Goal: Information Seeking & Learning: Check status

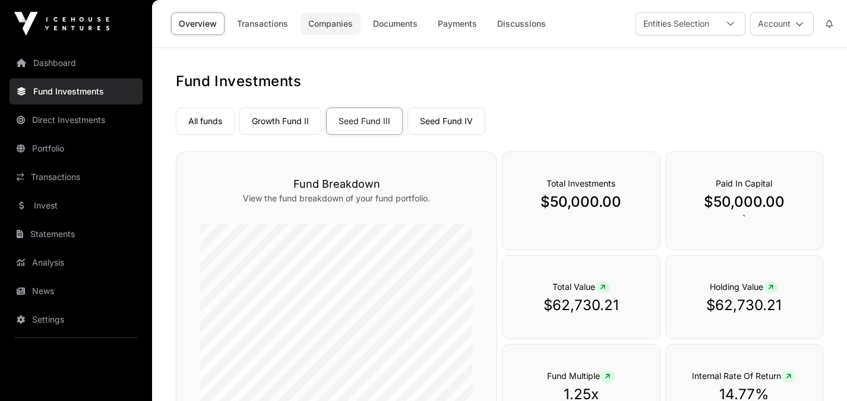
click at [334, 26] on link "Companies" at bounding box center [330, 23] width 60 height 23
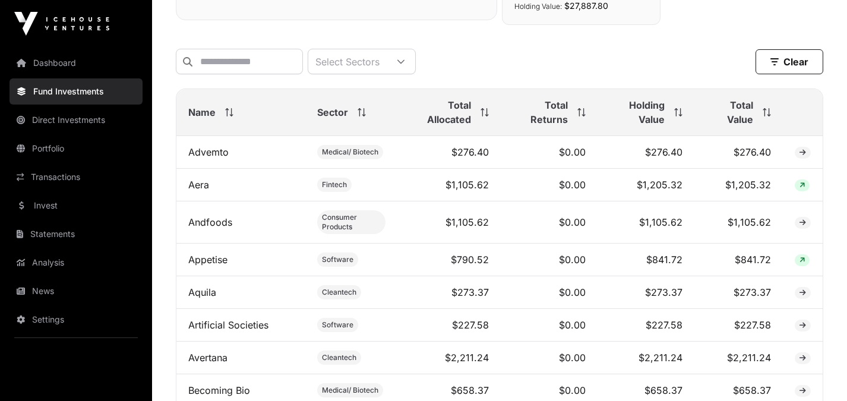
scroll to position [443, 0]
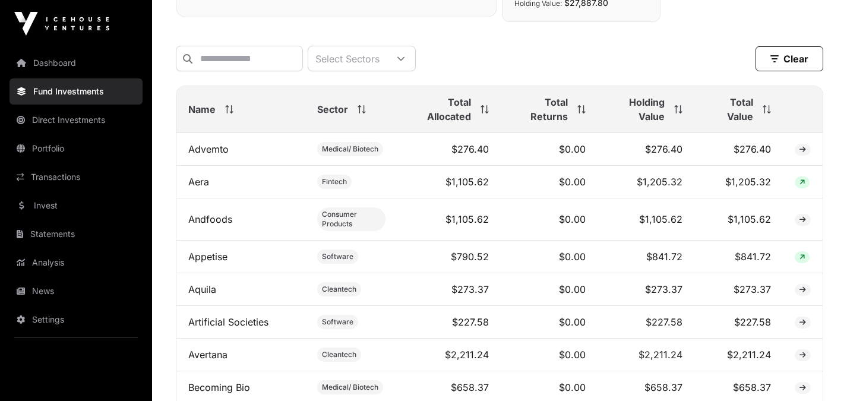
click at [737, 116] on span "Total Value" at bounding box center [729, 109] width 47 height 28
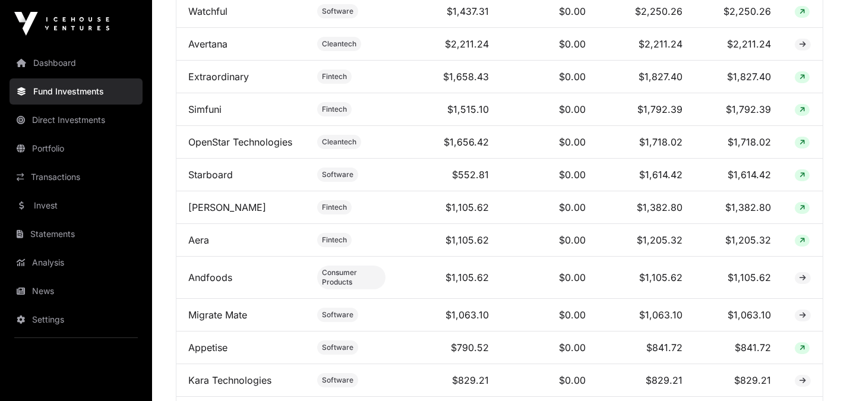
scroll to position [751, 0]
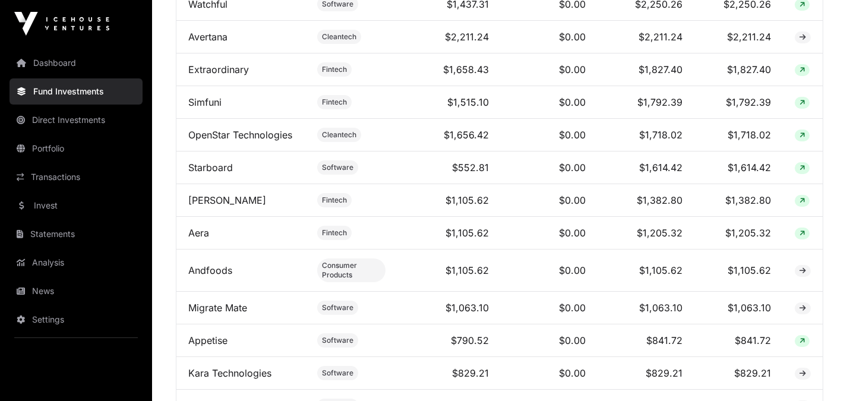
click at [695, 184] on td "$1,614.42" at bounding box center [738, 167] width 88 height 33
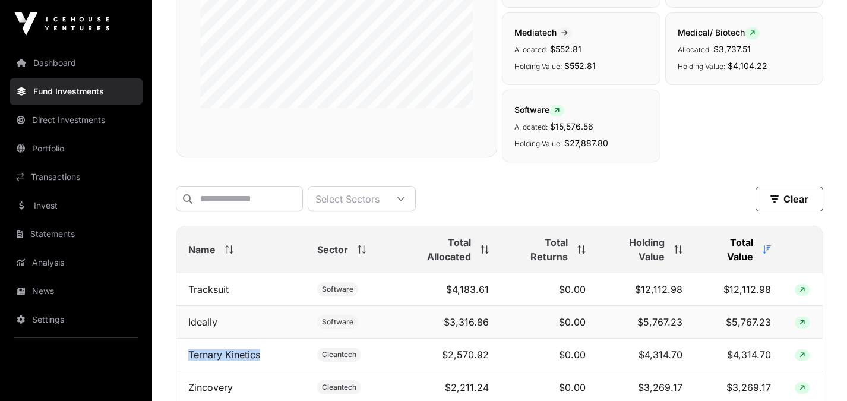
scroll to position [0, 0]
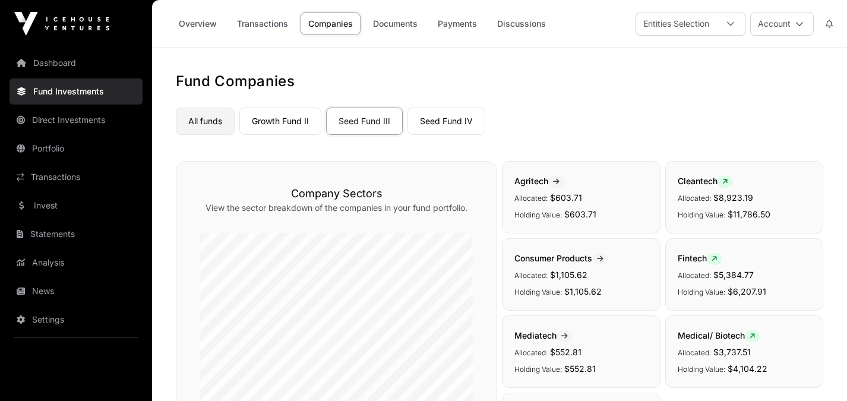
click at [210, 125] on link "All funds" at bounding box center [205, 120] width 59 height 27
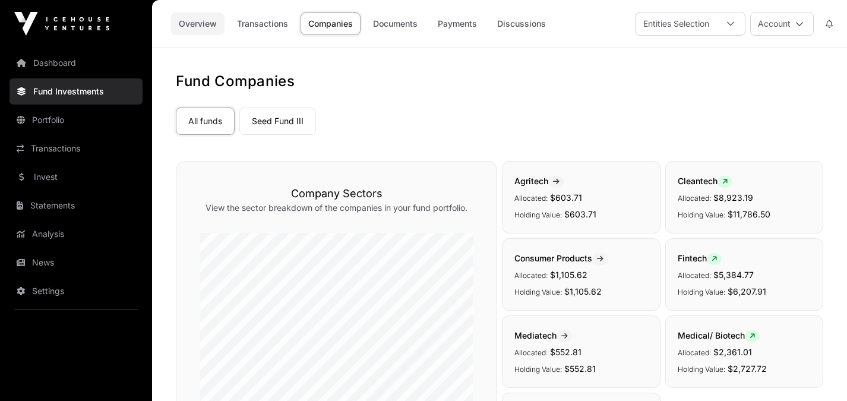
click at [191, 25] on link "Overview" at bounding box center [197, 23] width 53 height 23
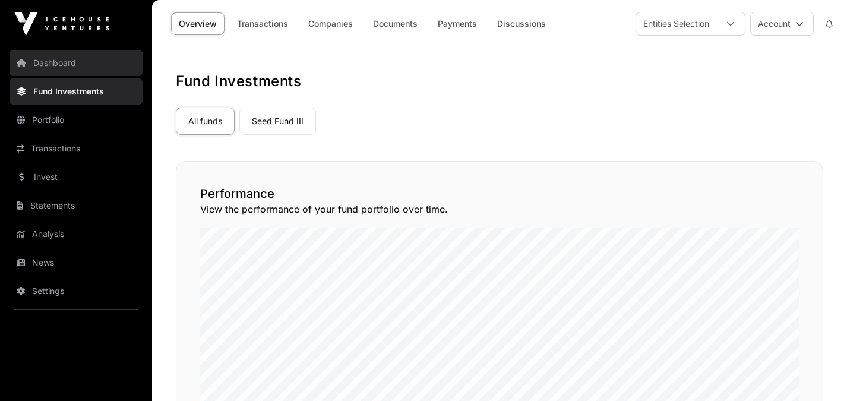
click at [70, 65] on link "Dashboard" at bounding box center [75, 63] width 133 height 26
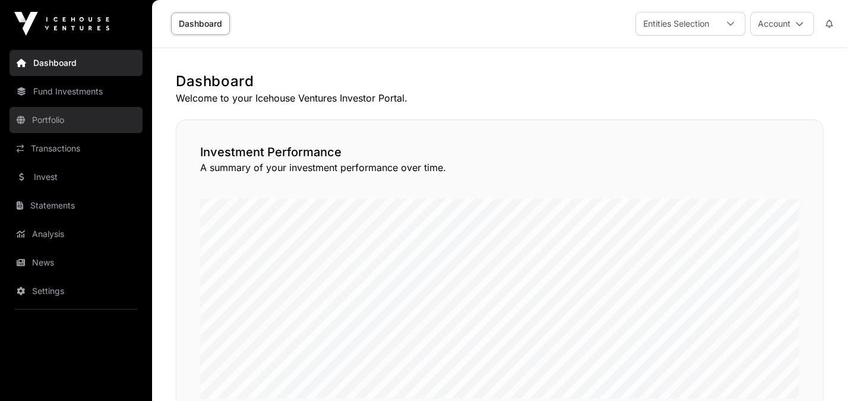
click at [66, 119] on link "Portfolio" at bounding box center [75, 120] width 133 height 26
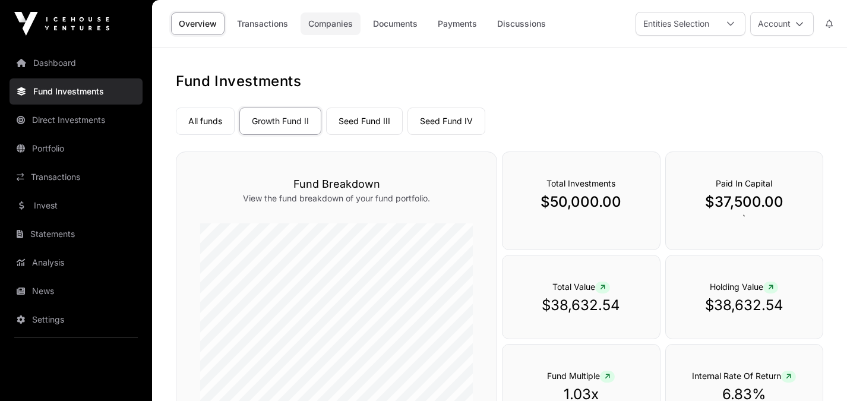
click at [337, 27] on link "Companies" at bounding box center [330, 23] width 60 height 23
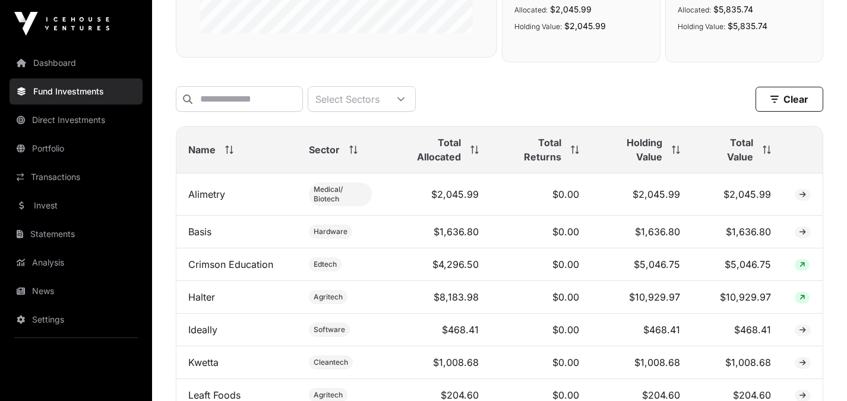
scroll to position [390, 0]
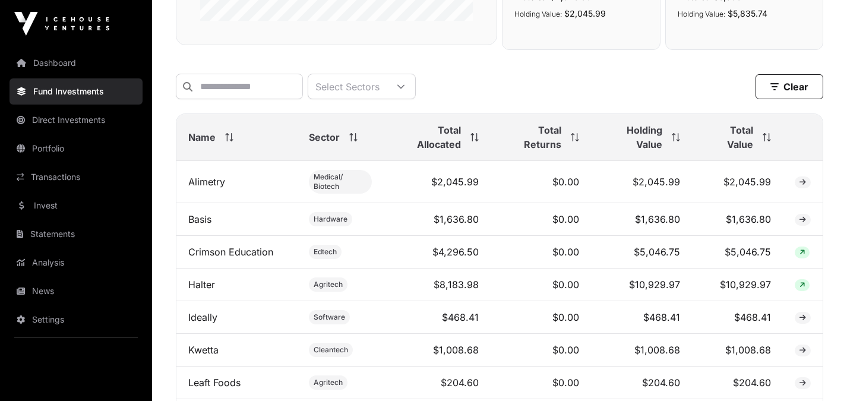
click at [746, 144] on span "Total Value" at bounding box center [728, 137] width 49 height 28
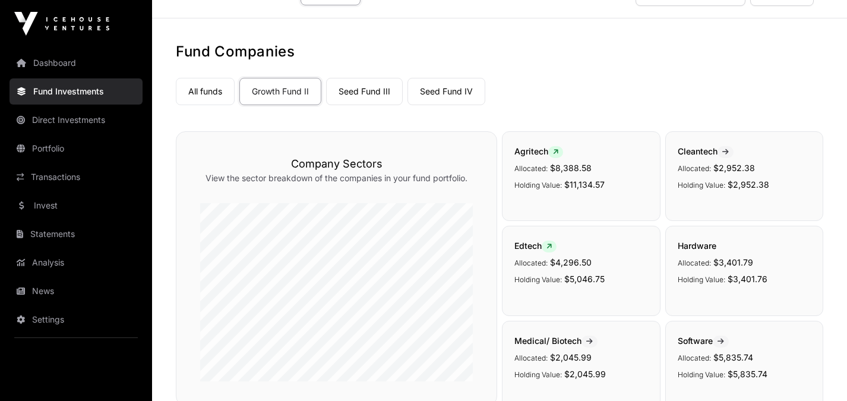
scroll to position [27, 0]
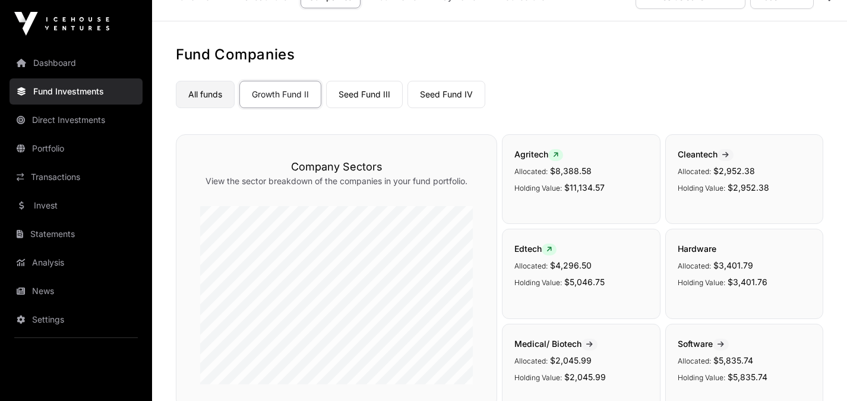
click at [218, 96] on link "All funds" at bounding box center [205, 94] width 59 height 27
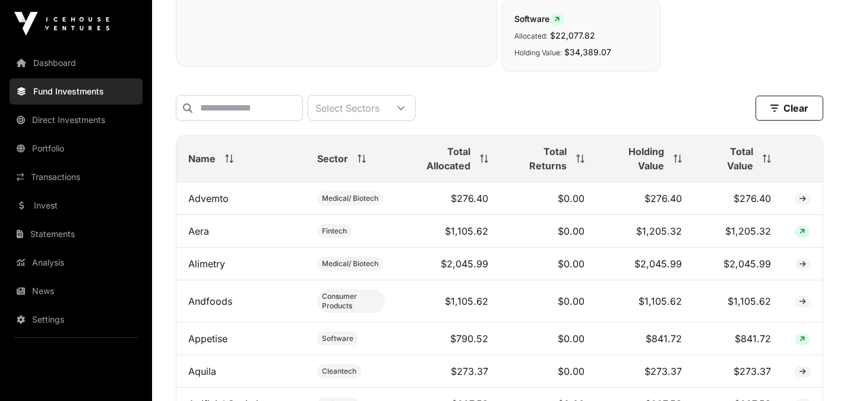
scroll to position [483, 0]
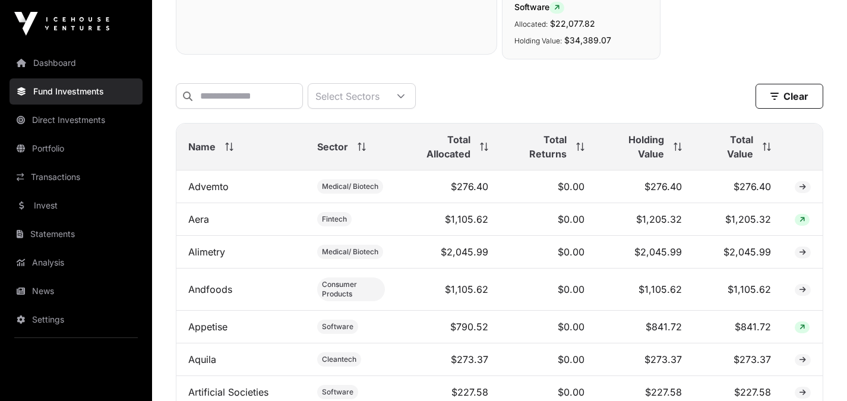
click at [740, 147] on span "Total Value" at bounding box center [728, 146] width 47 height 28
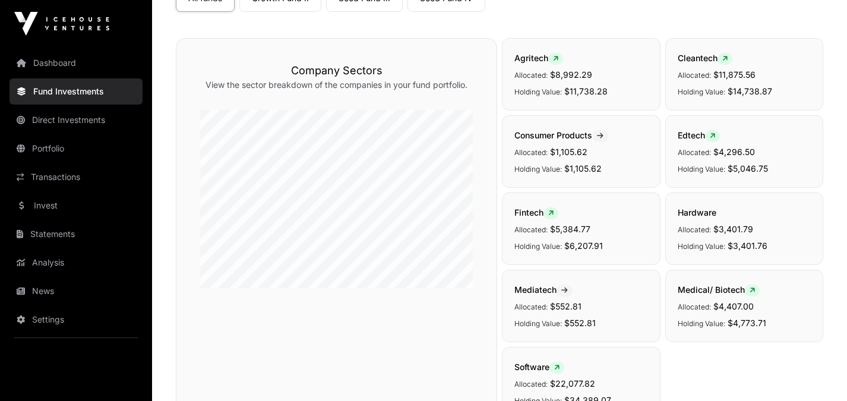
scroll to position [0, 0]
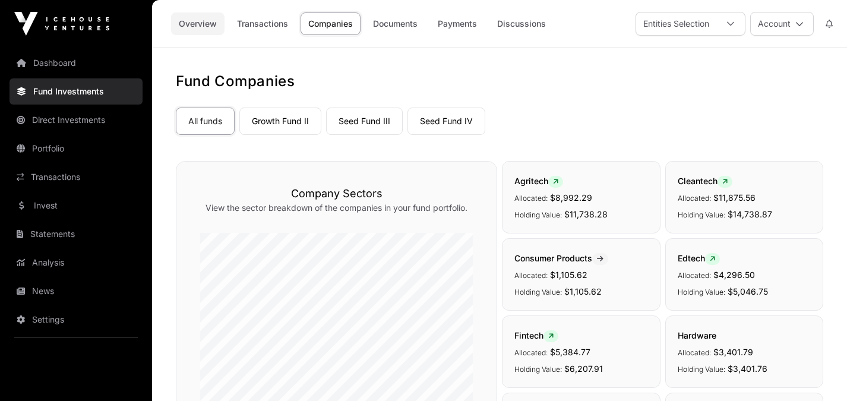
click at [204, 28] on link "Overview" at bounding box center [197, 23] width 53 height 23
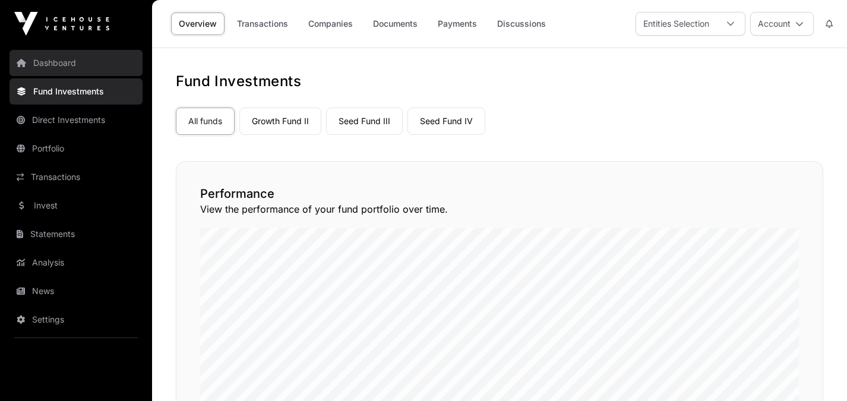
click at [74, 61] on link "Dashboard" at bounding box center [75, 63] width 133 height 26
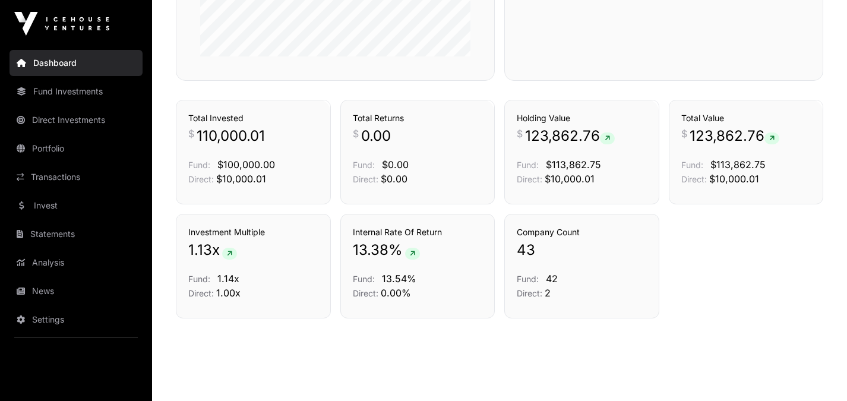
scroll to position [648, 0]
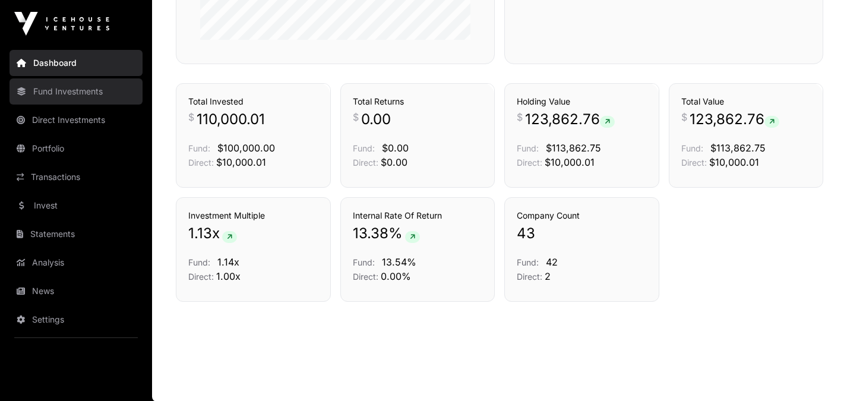
click at [98, 94] on link "Fund Investments" at bounding box center [75, 91] width 133 height 26
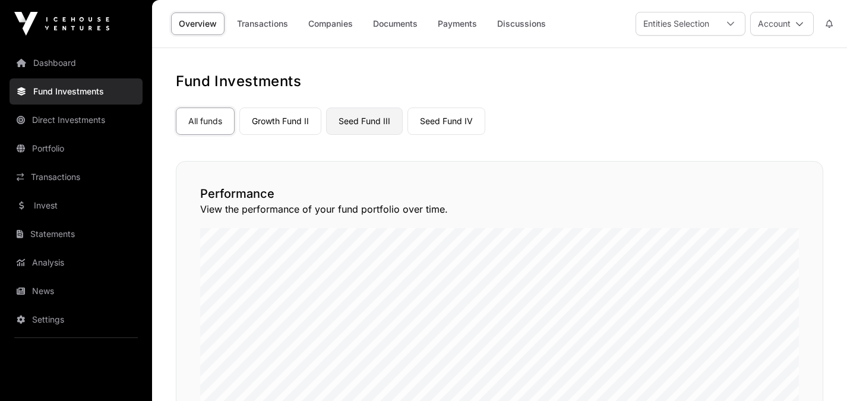
click at [381, 128] on link "Seed Fund III" at bounding box center [364, 120] width 77 height 27
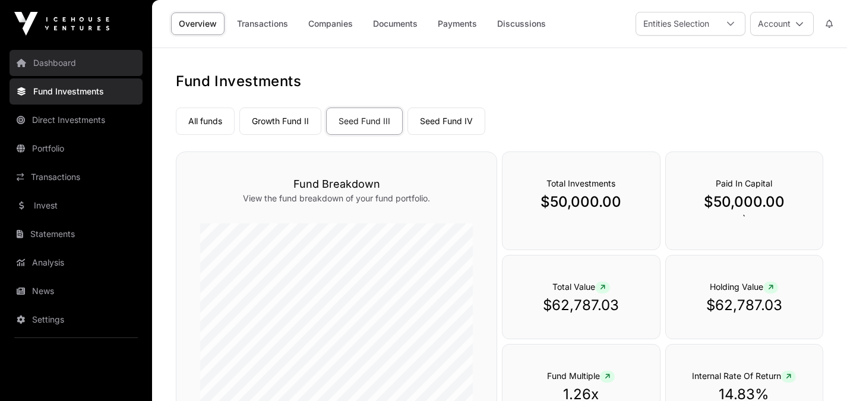
click at [79, 69] on link "Dashboard" at bounding box center [75, 63] width 133 height 26
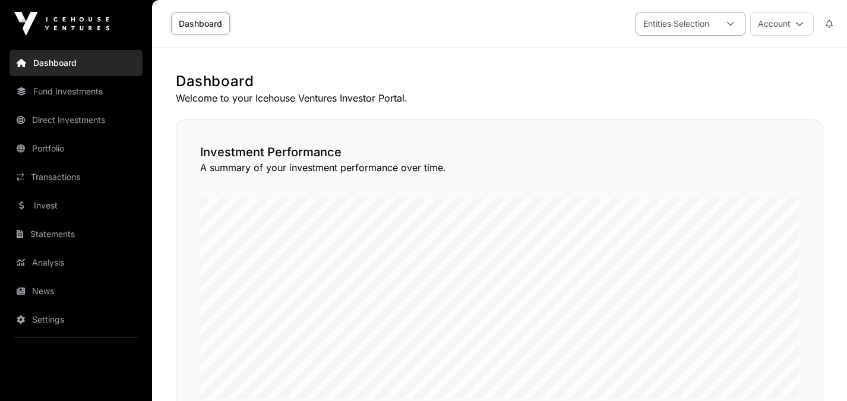
click at [730, 24] on icon at bounding box center [730, 24] width 7 height 4
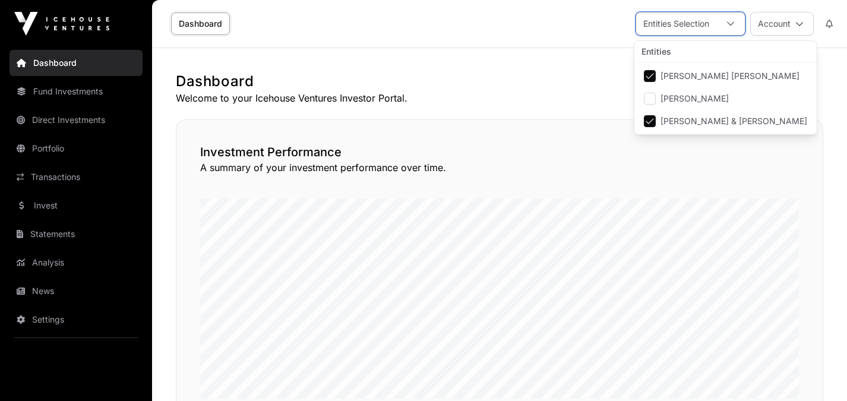
click at [730, 24] on icon at bounding box center [730, 24] width 7 height 4
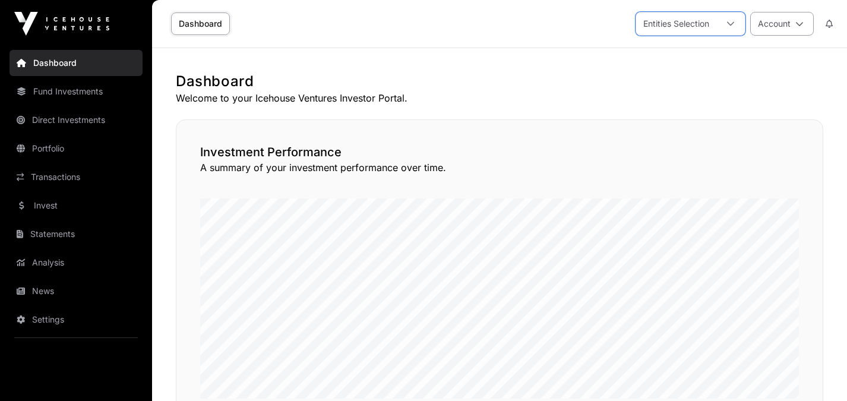
click at [800, 23] on icon at bounding box center [799, 24] width 8 height 8
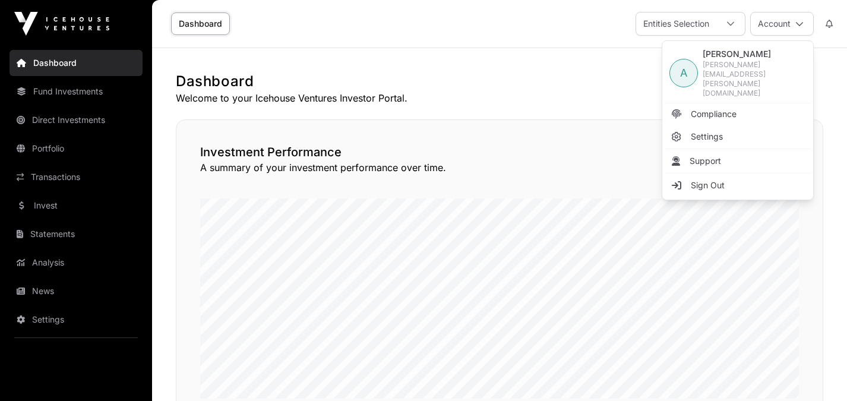
click at [566, 37] on div "Dashboard Entities Selection Account" at bounding box center [499, 23] width 680 height 47
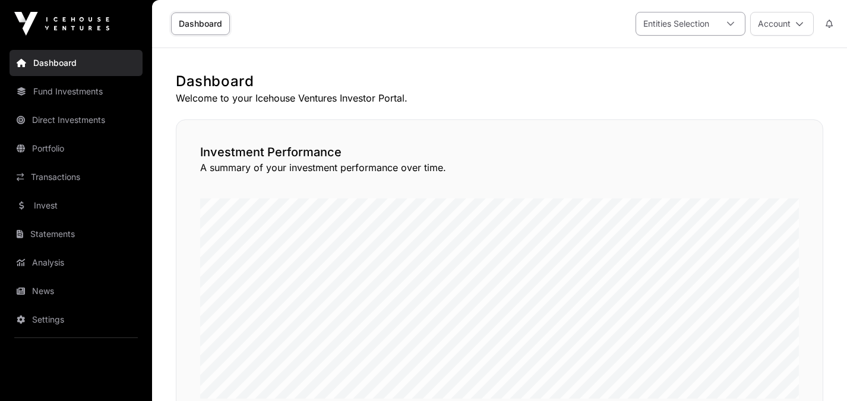
click at [729, 24] on icon at bounding box center [730, 24] width 8 height 8
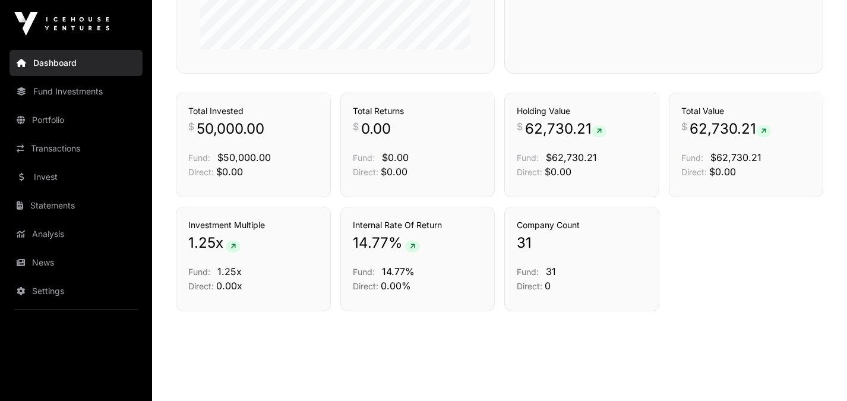
scroll to position [648, 0]
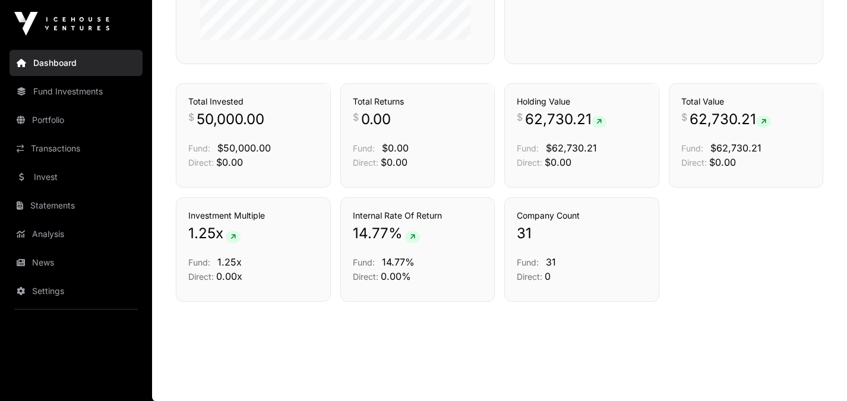
click at [75, 66] on link "Dashboard" at bounding box center [75, 63] width 133 height 26
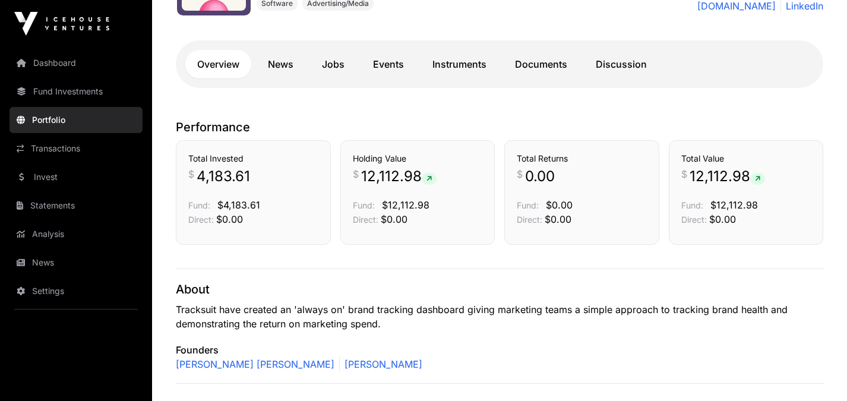
scroll to position [170, 0]
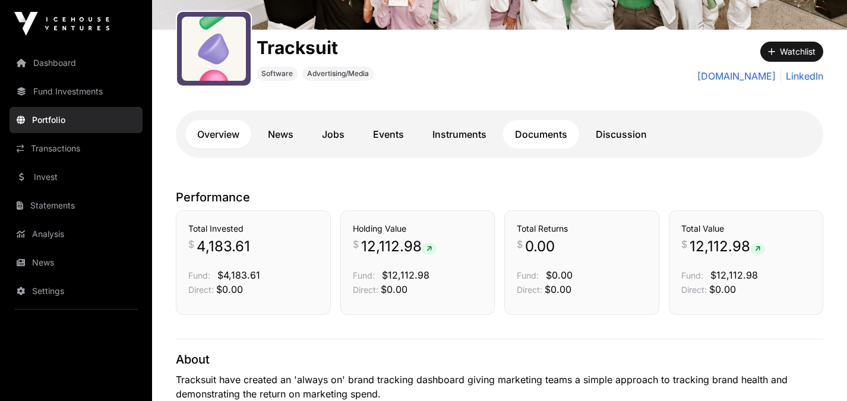
click at [543, 137] on link "Documents" at bounding box center [541, 134] width 76 height 28
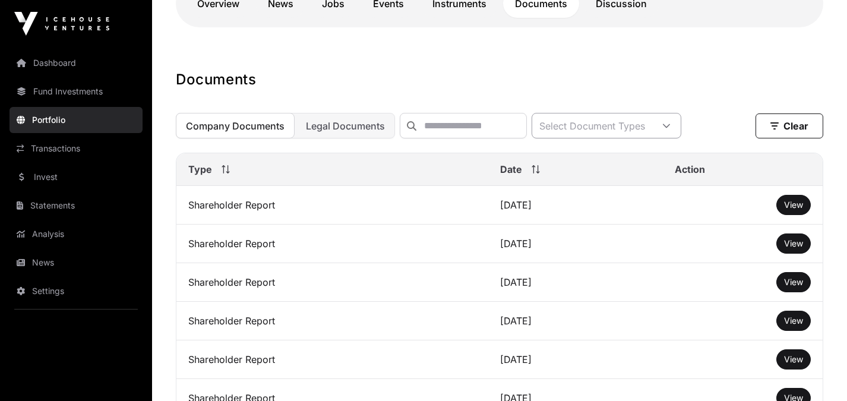
scroll to position [302, 0]
click at [791, 205] on span "View" at bounding box center [793, 204] width 19 height 10
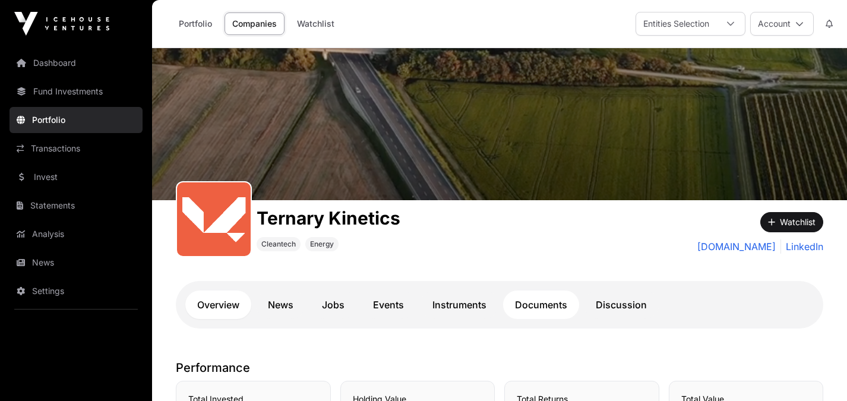
click at [538, 308] on link "Documents" at bounding box center [541, 304] width 76 height 28
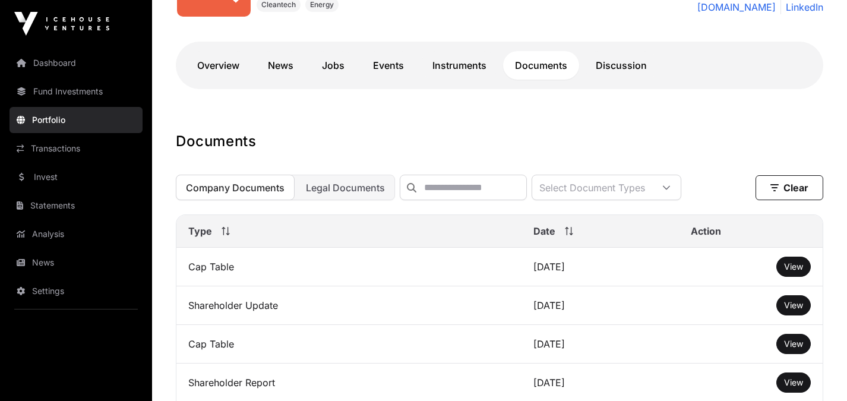
scroll to position [249, 0]
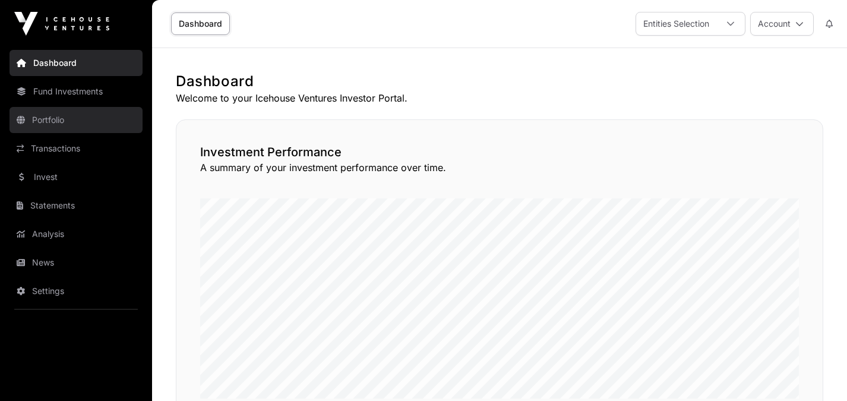
click at [71, 118] on link "Portfolio" at bounding box center [75, 120] width 133 height 26
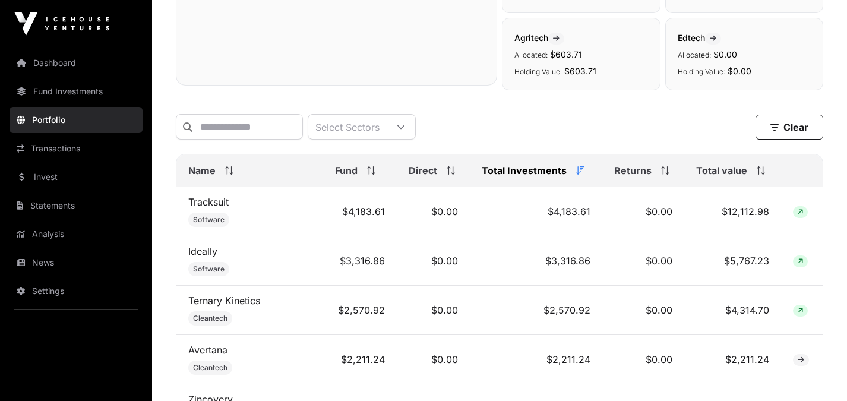
scroll to position [398, 0]
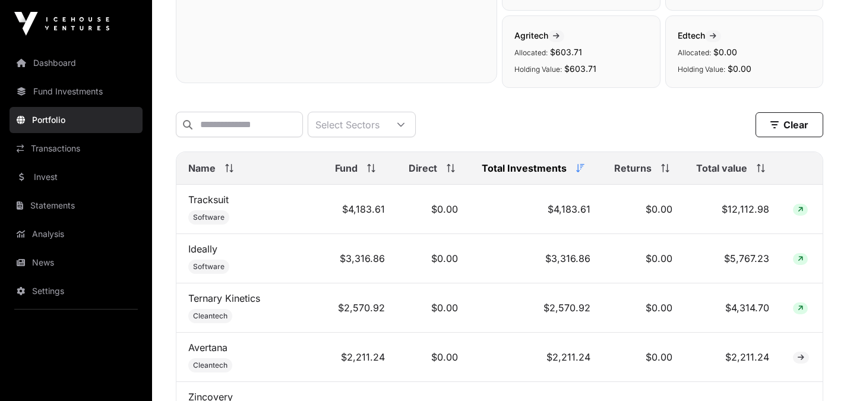
click at [728, 169] on span "Total value" at bounding box center [721, 168] width 51 height 14
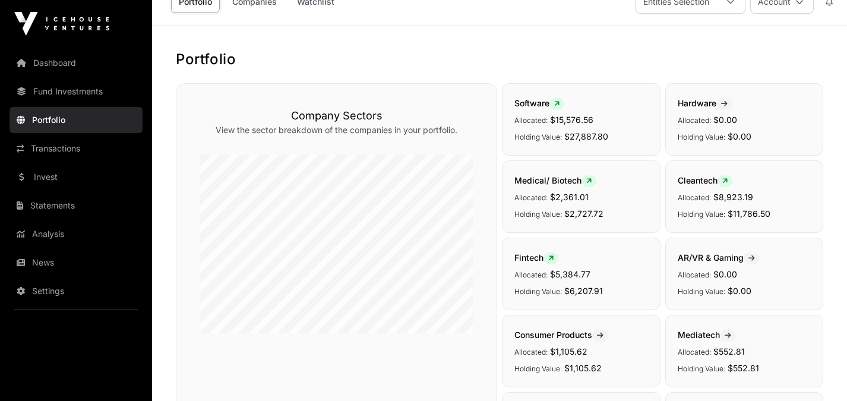
scroll to position [0, 0]
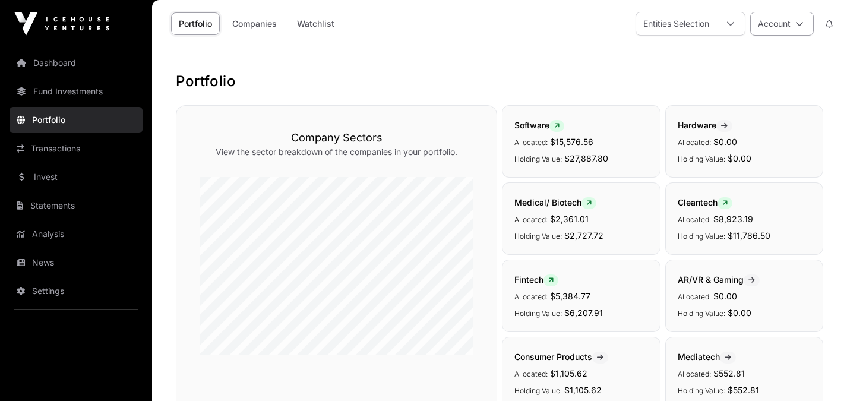
click at [797, 24] on icon at bounding box center [799, 24] width 8 height 8
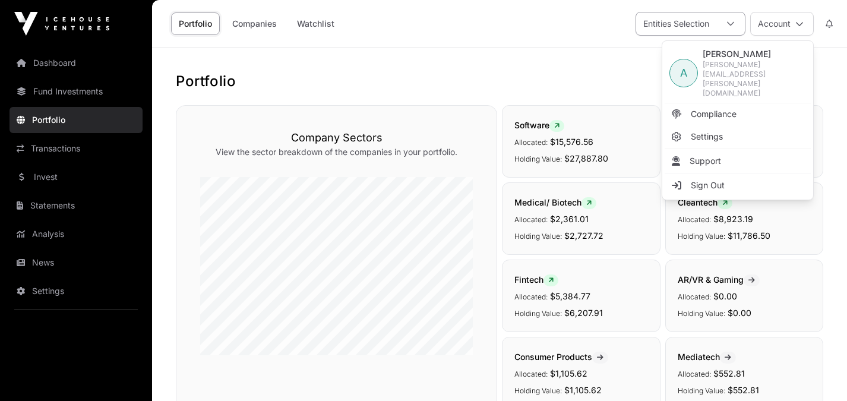
click at [730, 26] on icon at bounding box center [730, 24] width 8 height 8
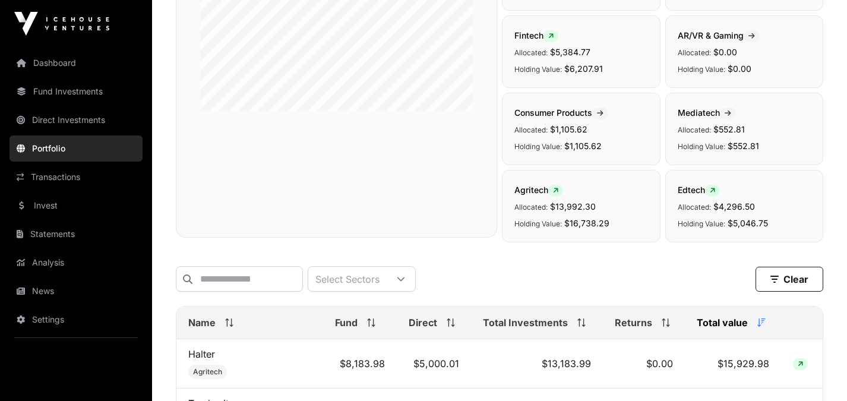
scroll to position [0, 0]
